Goal: Navigation & Orientation: Find specific page/section

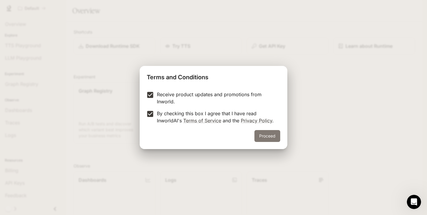
click at [267, 134] on button "Proceed" at bounding box center [267, 136] width 26 height 12
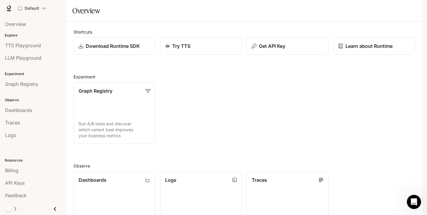
drag, startPoint x: 186, startPoint y: 118, endPoint x: 189, endPoint y: 100, distance: 18.6
click at [189, 100] on div "Graph Registry Run A/B tests and discover which variant best improves your busi…" at bounding box center [242, 110] width 346 height 66
click at [143, 171] on link "Dashboards View and analyze your workspace metrics" at bounding box center [114, 202] width 83 height 62
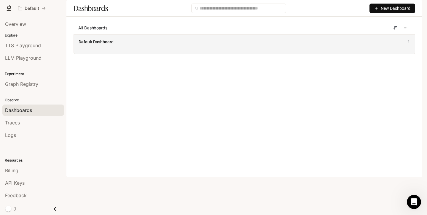
click at [318, 54] on div "Default Dashboard" at bounding box center [244, 43] width 341 height 19
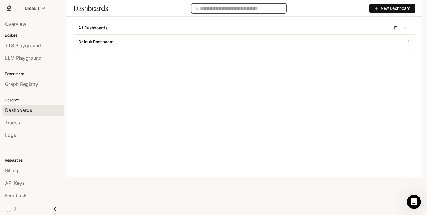
click at [240, 12] on input "text" at bounding box center [241, 8] width 83 height 7
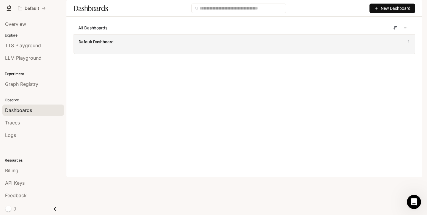
click at [235, 45] on div "Default Dashboard" at bounding box center [174, 42] width 191 height 6
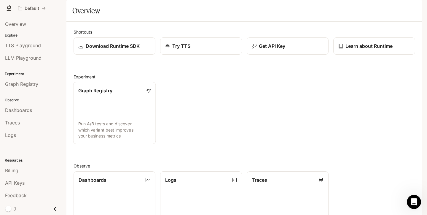
scroll to position [55, 0]
click at [40, 111] on div "Dashboards" at bounding box center [33, 109] width 56 height 7
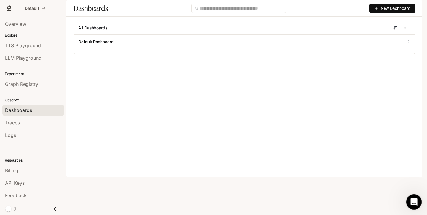
click at [413, 202] on icon "Open Intercom Messenger" at bounding box center [413, 201] width 10 height 10
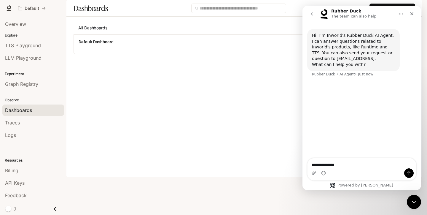
type textarea "**********"
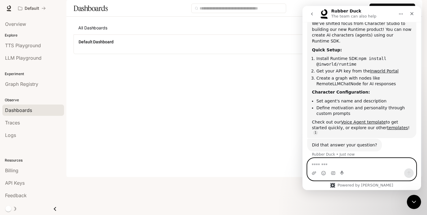
scroll to position [75, 0]
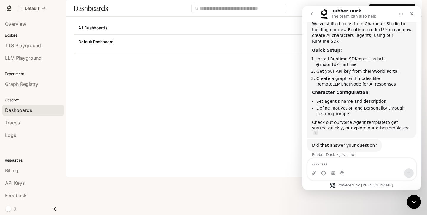
click at [296, 63] on main "Dashboards New Dashboard All Dashboards Default Dashboard" at bounding box center [244, 31] width 356 height 63
click at [412, 13] on icon "Close" at bounding box center [411, 13] width 3 height 3
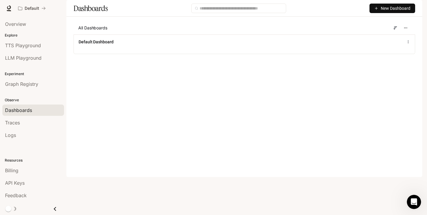
scroll to position [0, 0]
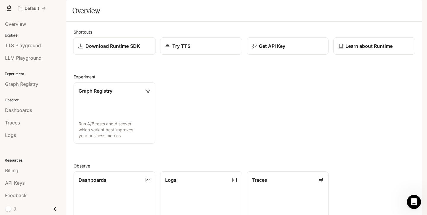
click at [133, 50] on p "Download Runtime SDK" at bounding box center [112, 45] width 55 height 7
